Goal: Task Accomplishment & Management: Manage account settings

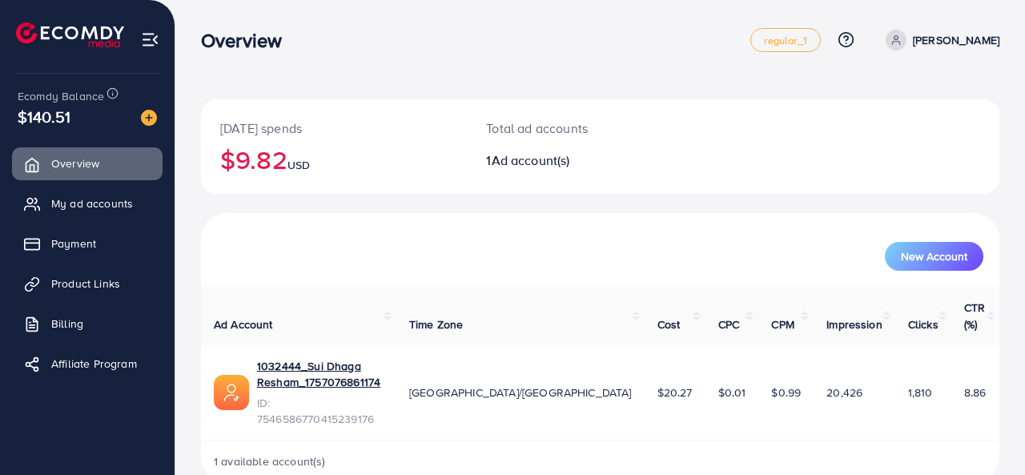
click at [531, 222] on div "New Account" at bounding box center [600, 250] width 798 height 74
click at [624, 228] on div "New Account" at bounding box center [600, 250] width 798 height 74
click at [113, 317] on link "Billing" at bounding box center [87, 323] width 151 height 32
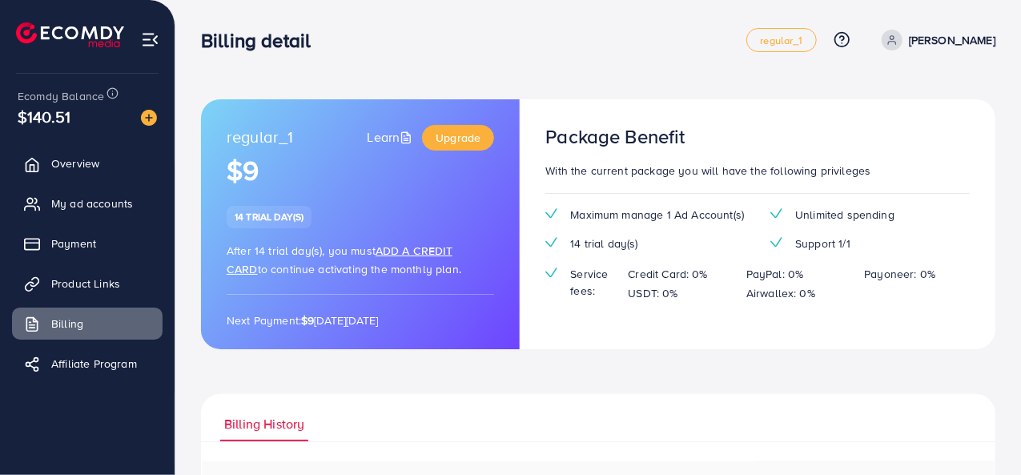
click at [672, 44] on div "Billing detail" at bounding box center [473, 40] width 545 height 23
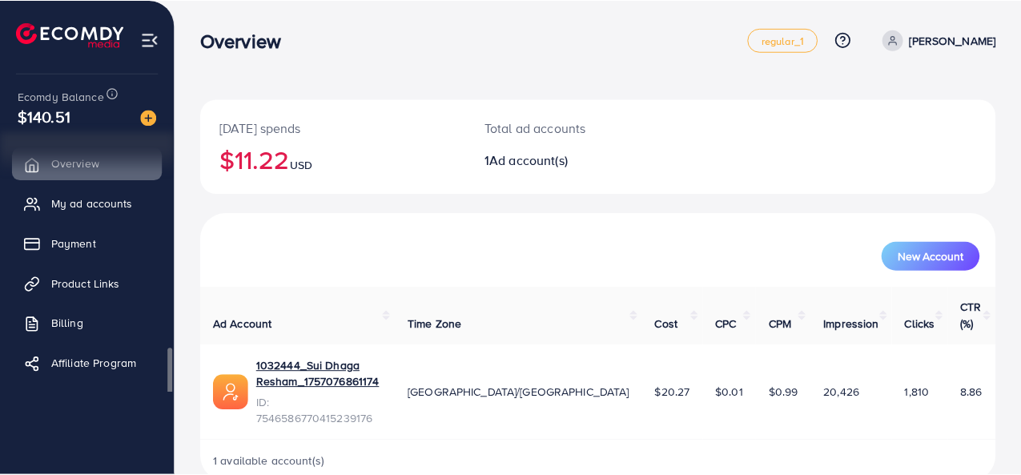
scroll to position [4, 0]
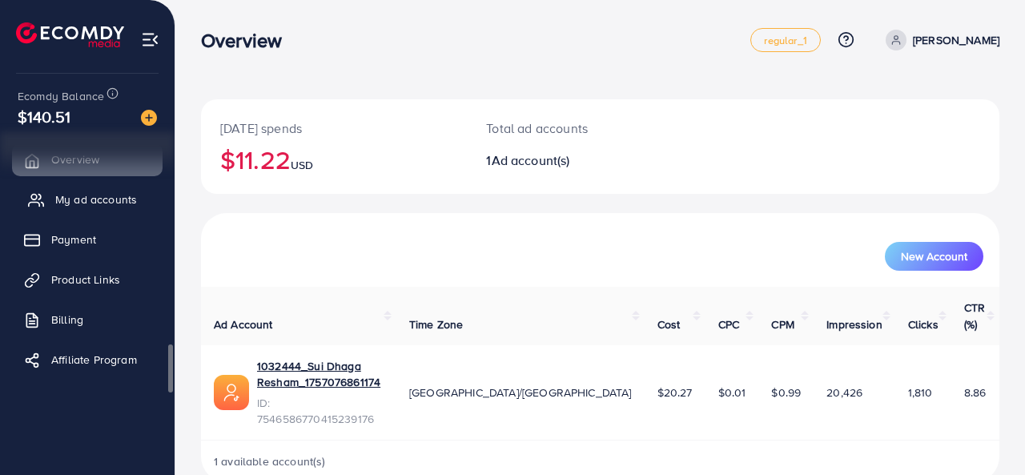
click at [87, 201] on span "My ad accounts" at bounding box center [96, 199] width 82 height 16
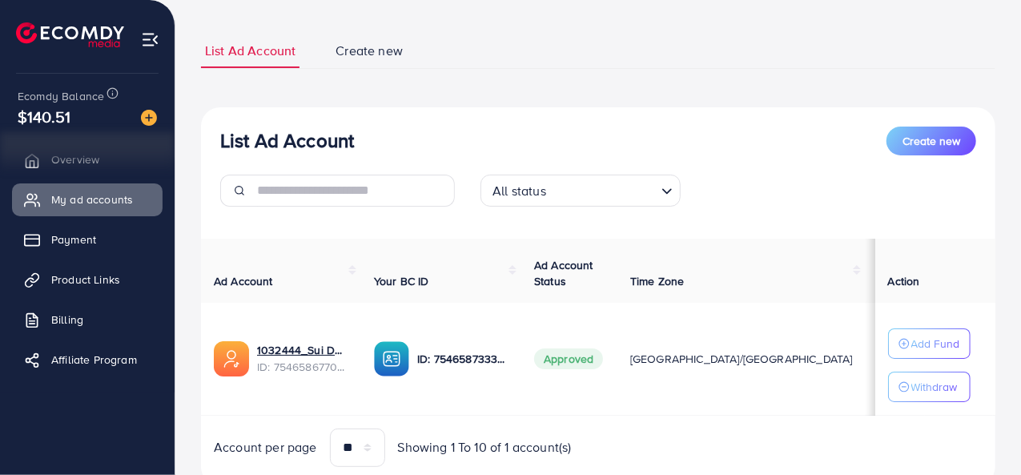
scroll to position [143, 0]
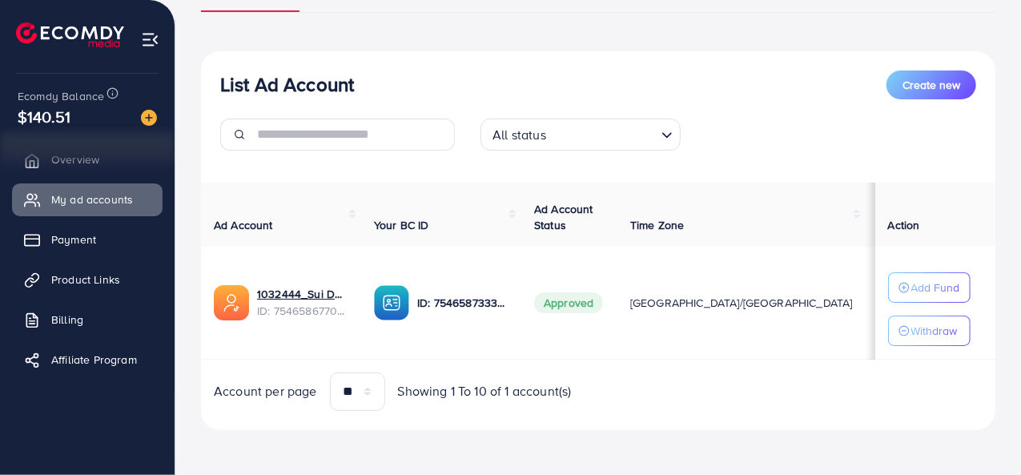
drag, startPoint x: 556, startPoint y: 355, endPoint x: 631, endPoint y: 355, distance: 74.5
click at [631, 355] on tr "1032444_Sui Dhaga Resham_1757076861174 ID: 7546586770415239176 ID: 754658733373…" at bounding box center [761, 303] width 1120 height 113
click at [937, 87] on span "Create new" at bounding box center [931, 85] width 58 height 16
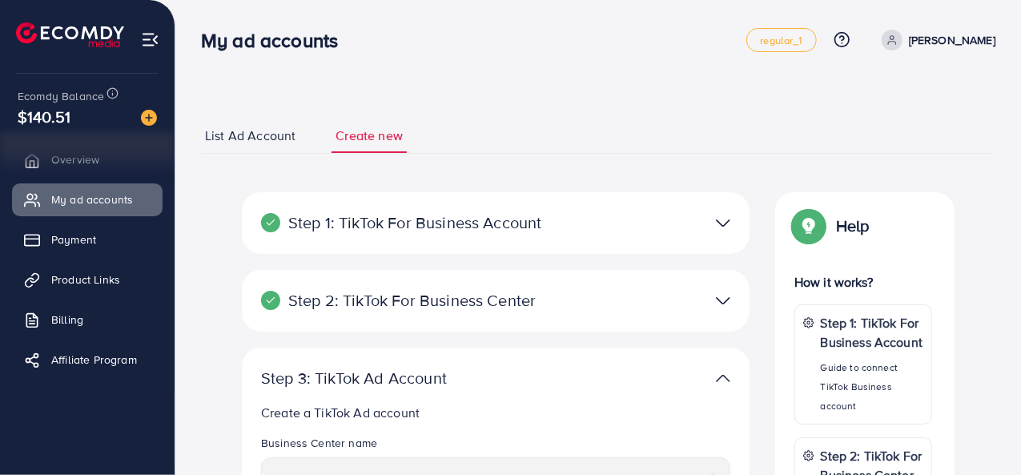
click at [263, 134] on span "List Ad Account" at bounding box center [250, 136] width 90 height 18
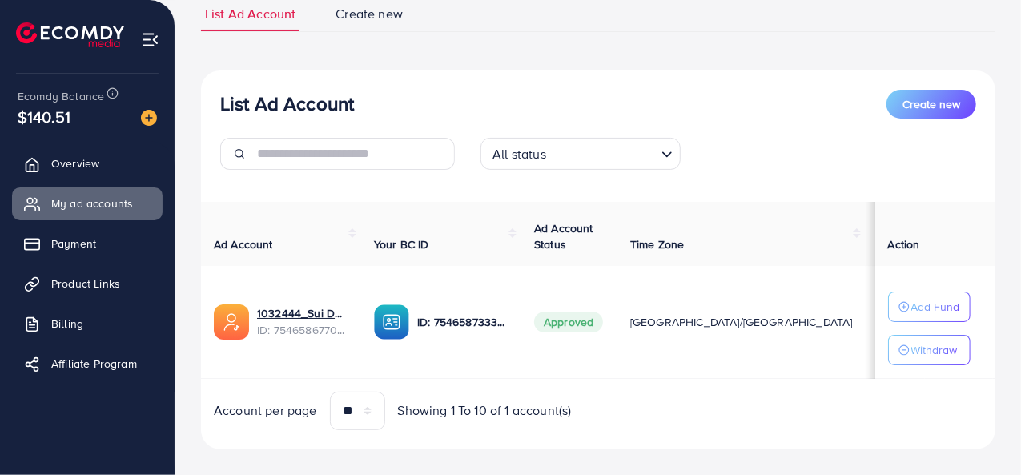
scroll to position [143, 0]
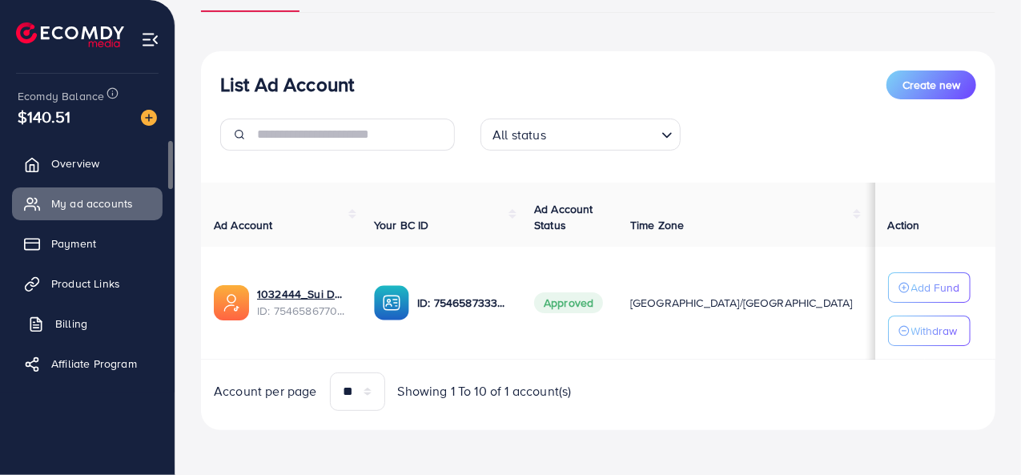
click at [86, 333] on link "Billing" at bounding box center [87, 323] width 151 height 32
